Goal: Navigation & Orientation: Find specific page/section

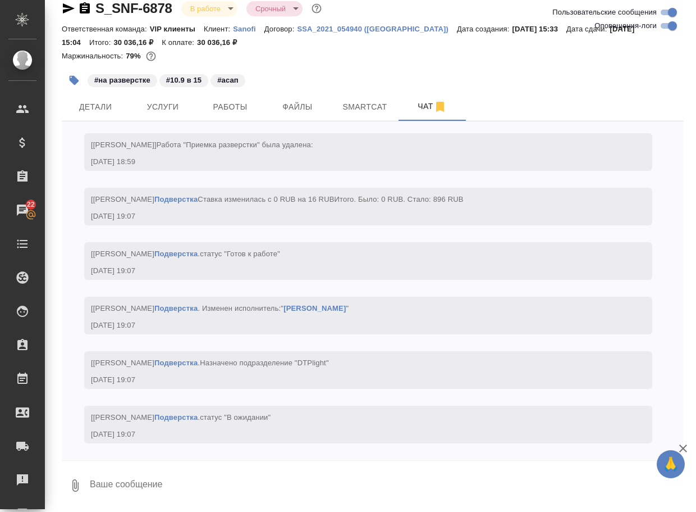
scroll to position [5051, 0]
